Goal: Task Accomplishment & Management: Complete application form

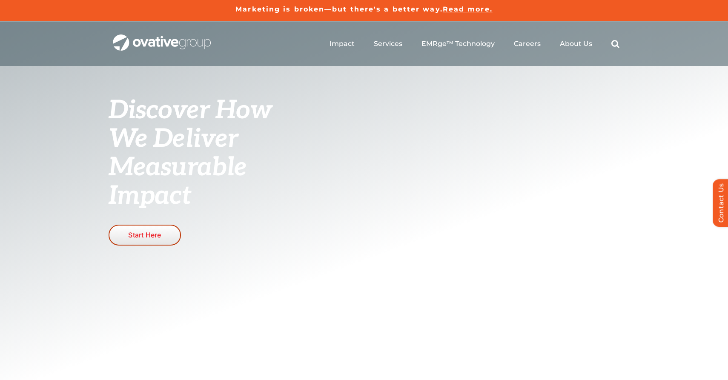
click at [136, 240] on link "Start Here" at bounding box center [145, 235] width 72 height 21
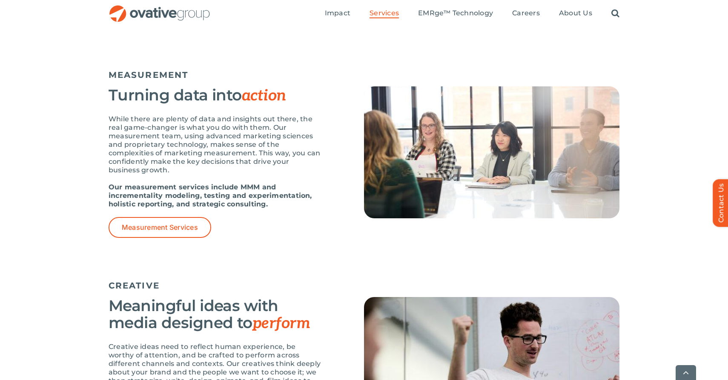
scroll to position [721, 0]
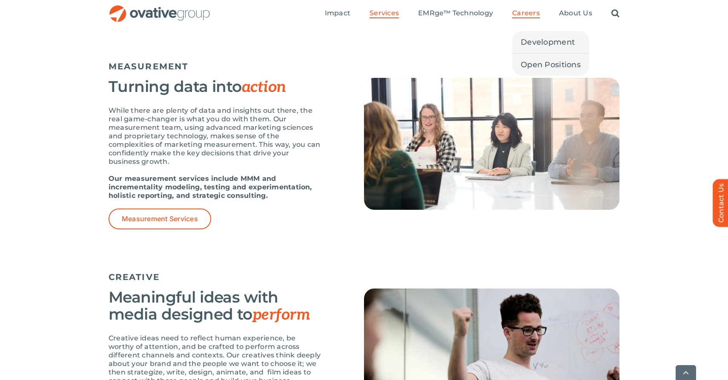
click at [534, 11] on span "Careers" at bounding box center [526, 13] width 28 height 9
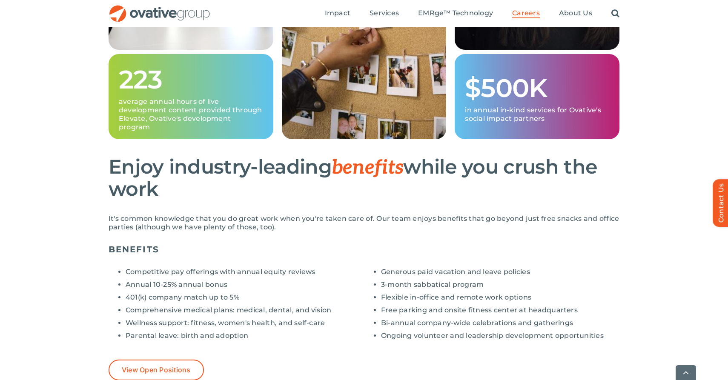
scroll to position [489, 0]
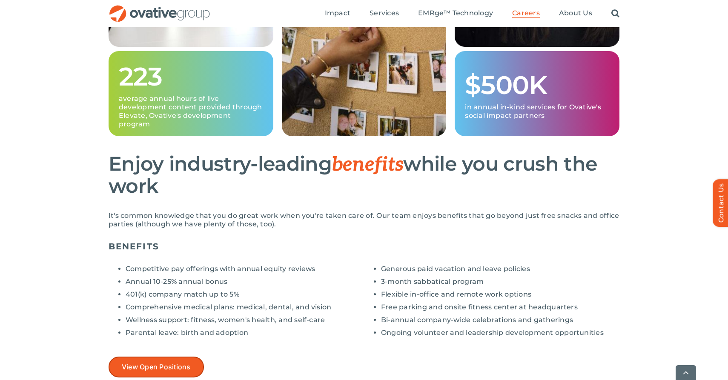
click at [163, 362] on link "View Open Positions" at bounding box center [156, 367] width 95 height 21
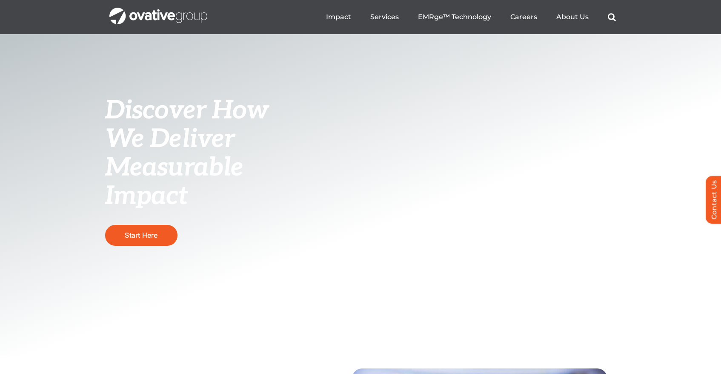
scroll to position [34, 0]
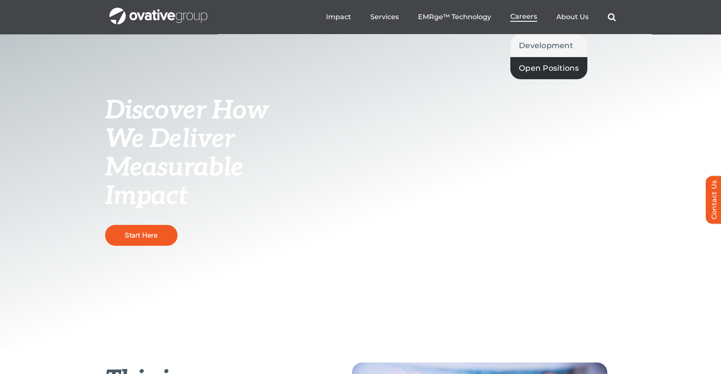
click at [529, 69] on span "Open Positions" at bounding box center [549, 68] width 60 height 12
